Goal: Find specific page/section: Find specific page/section

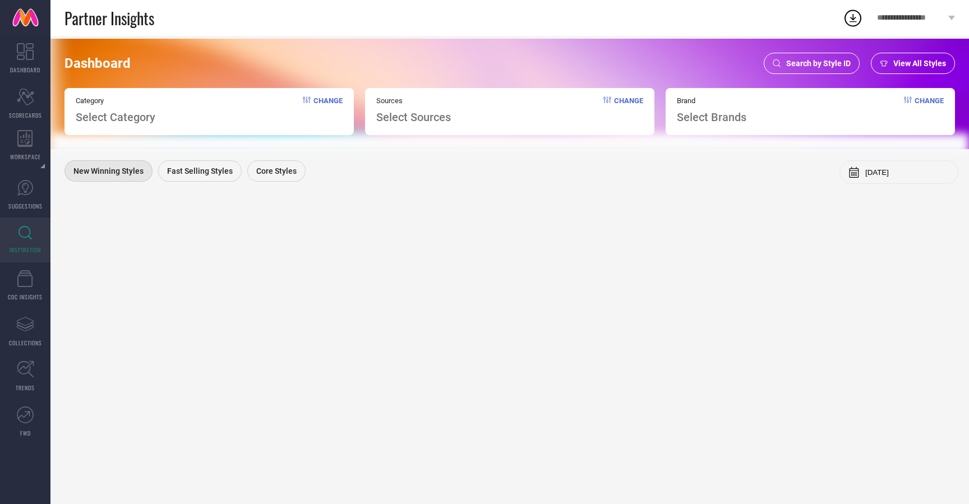
click at [801, 59] on span "Search by Style ID" at bounding box center [818, 63] width 65 height 9
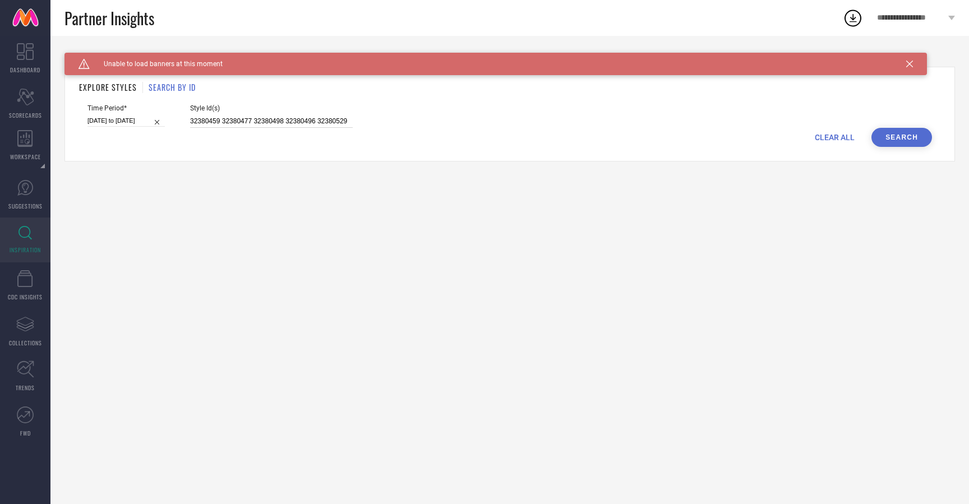
click at [315, 123] on input "32380459 32380477 32380498 32380496 32380529" at bounding box center [271, 121] width 163 height 13
